Goal: Check status: Check status

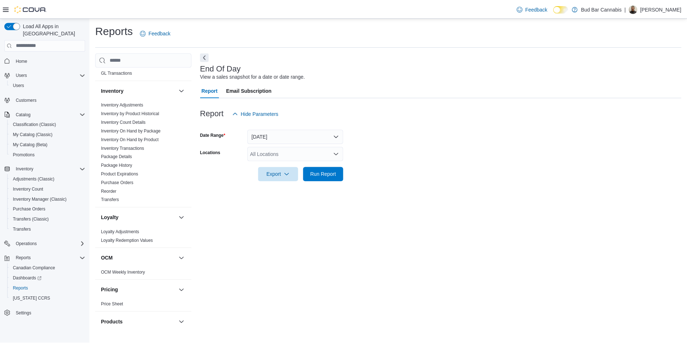
scroll to position [361, 0]
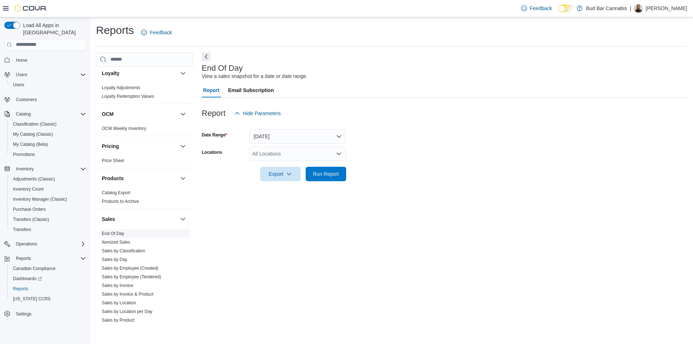
click at [124, 231] on span "End Of Day" at bounding box center [144, 233] width 91 height 9
click at [127, 235] on span "End Of Day" at bounding box center [144, 233] width 91 height 9
click at [122, 233] on link "End Of Day" at bounding box center [113, 233] width 22 height 5
click at [329, 172] on span "Run Report" at bounding box center [326, 173] width 26 height 7
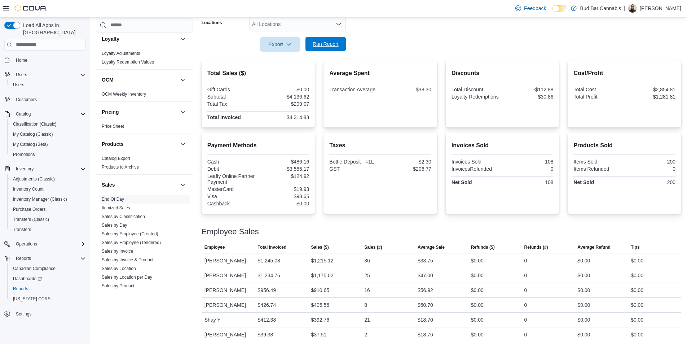
scroll to position [134, 0]
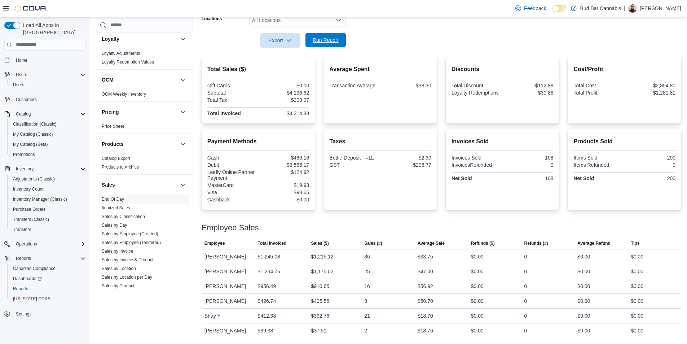
click at [316, 41] on span "Run Report" at bounding box center [326, 39] width 26 height 7
